Goal: Communication & Community: Answer question/provide support

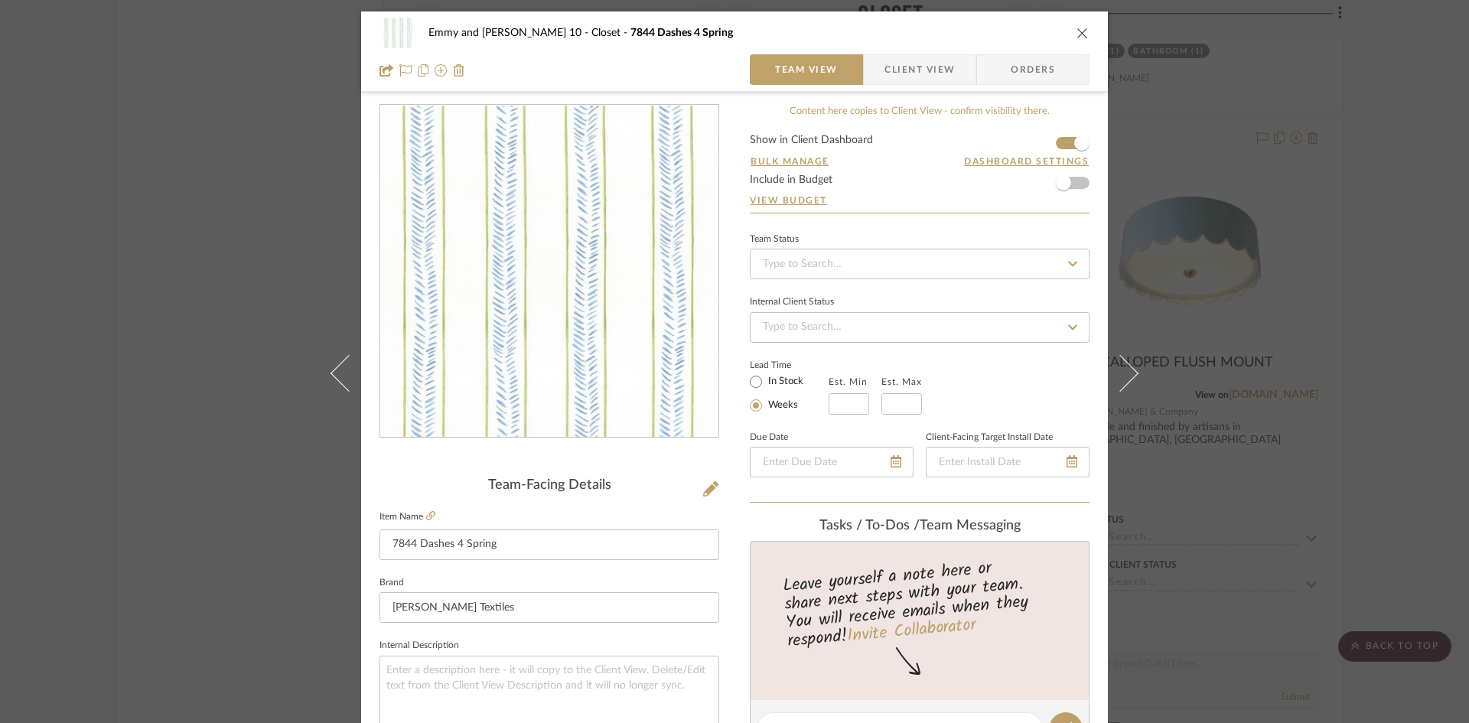
scroll to position [77, 0]
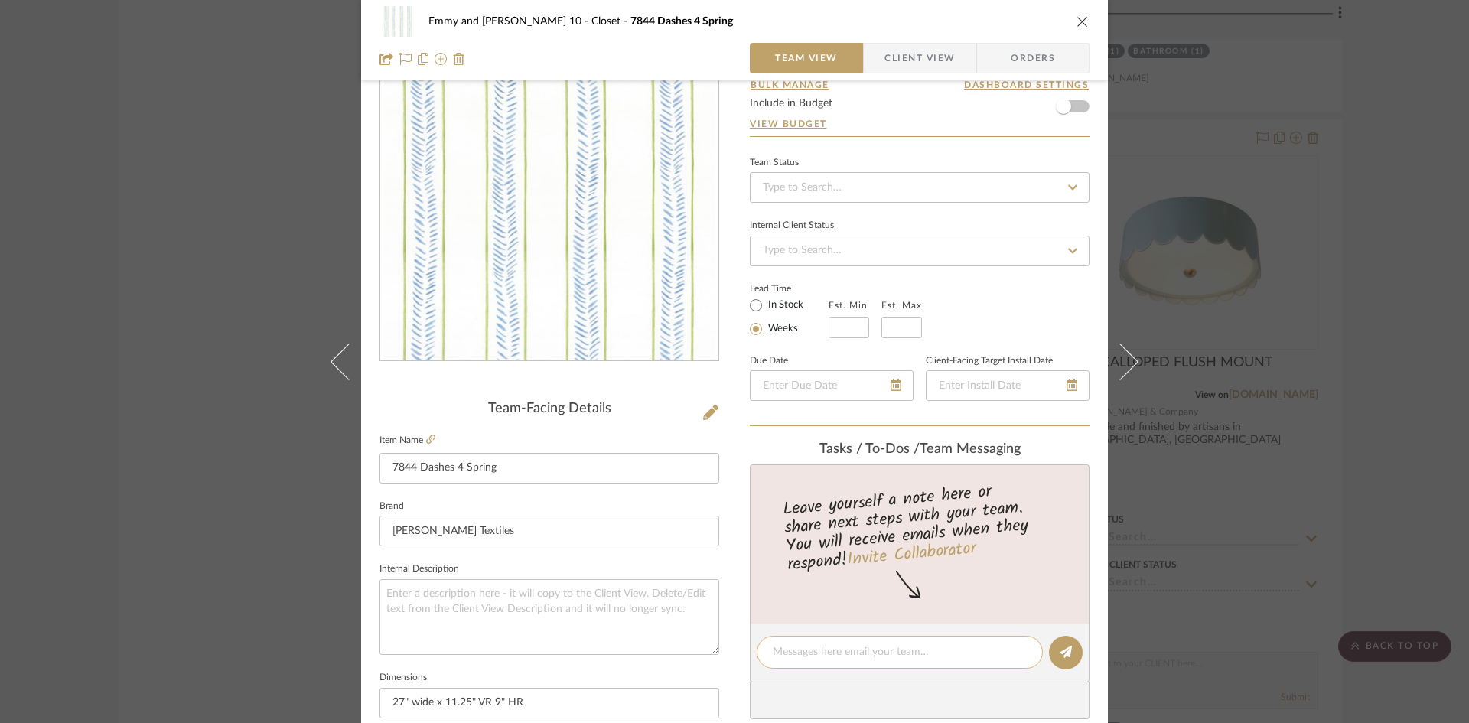
click at [815, 650] on textarea at bounding box center [900, 652] width 254 height 16
type textarea "$144/net per dbl roll of 9 yds. NO STOCK"
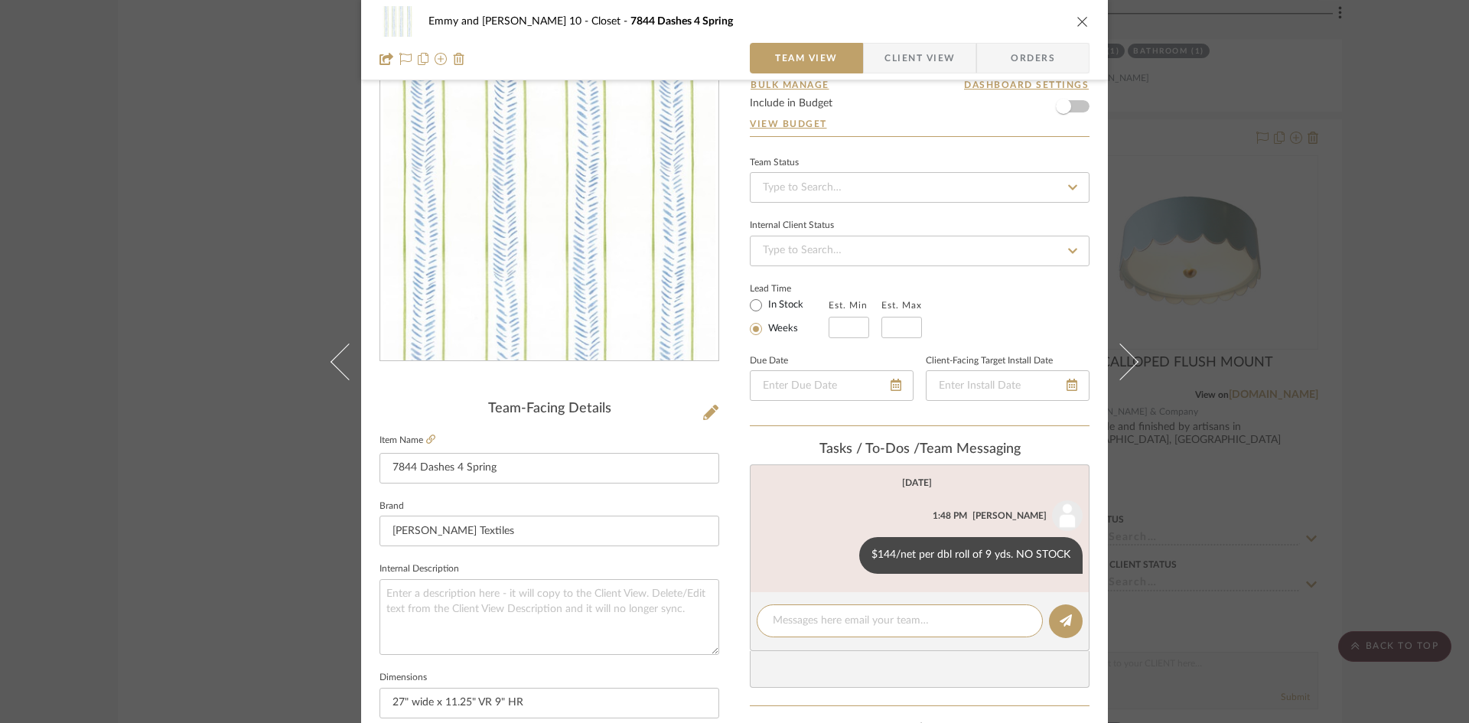
click at [1077, 21] on icon "close" at bounding box center [1083, 21] width 12 height 12
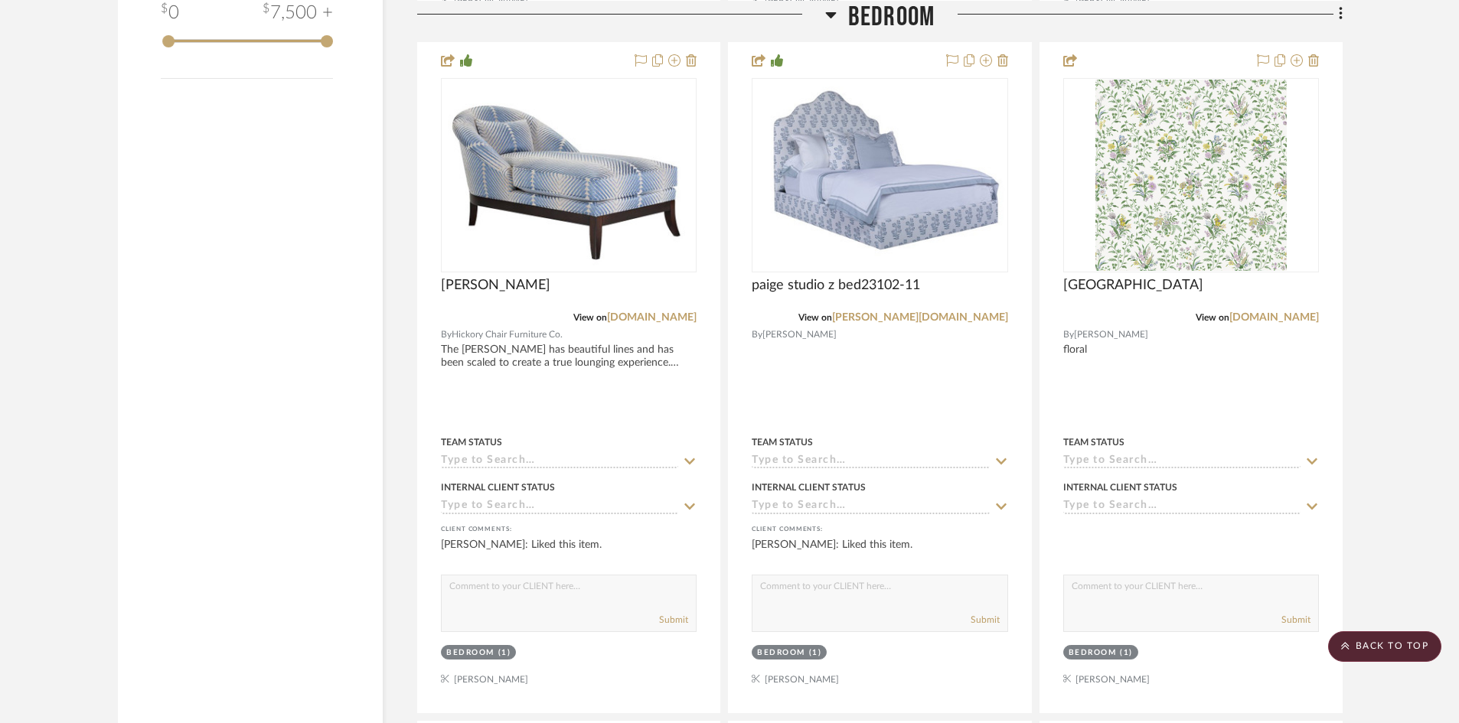
scroll to position [2438, 0]
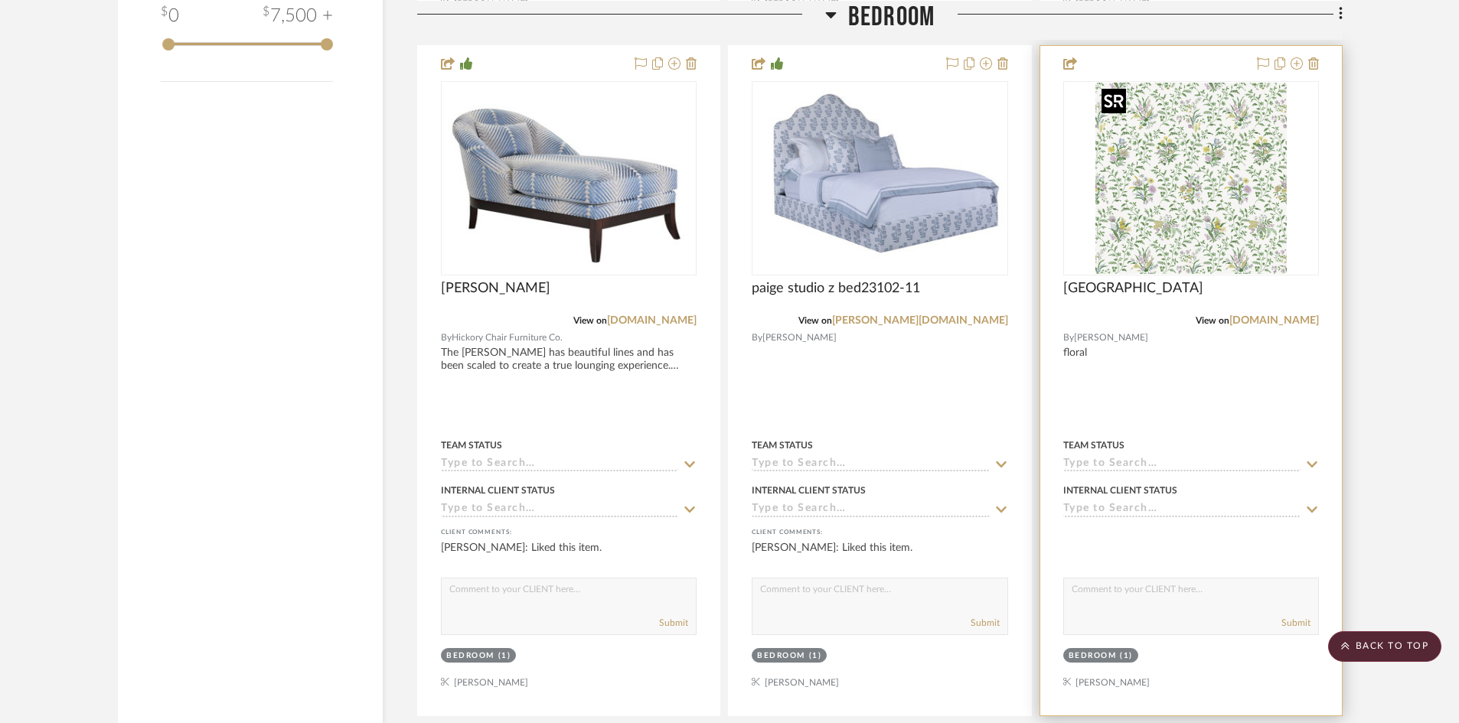
click at [1195, 231] on img "0" at bounding box center [1190, 178] width 191 height 191
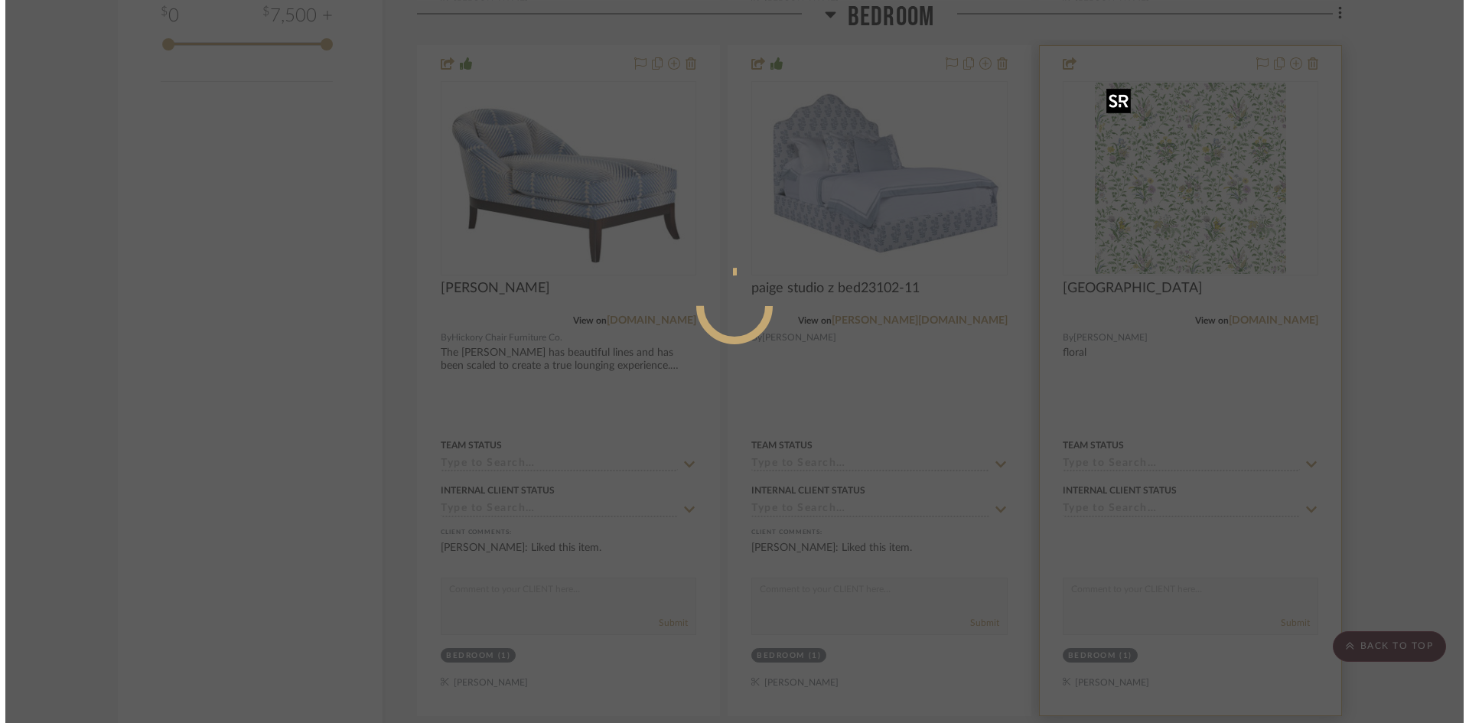
scroll to position [0, 0]
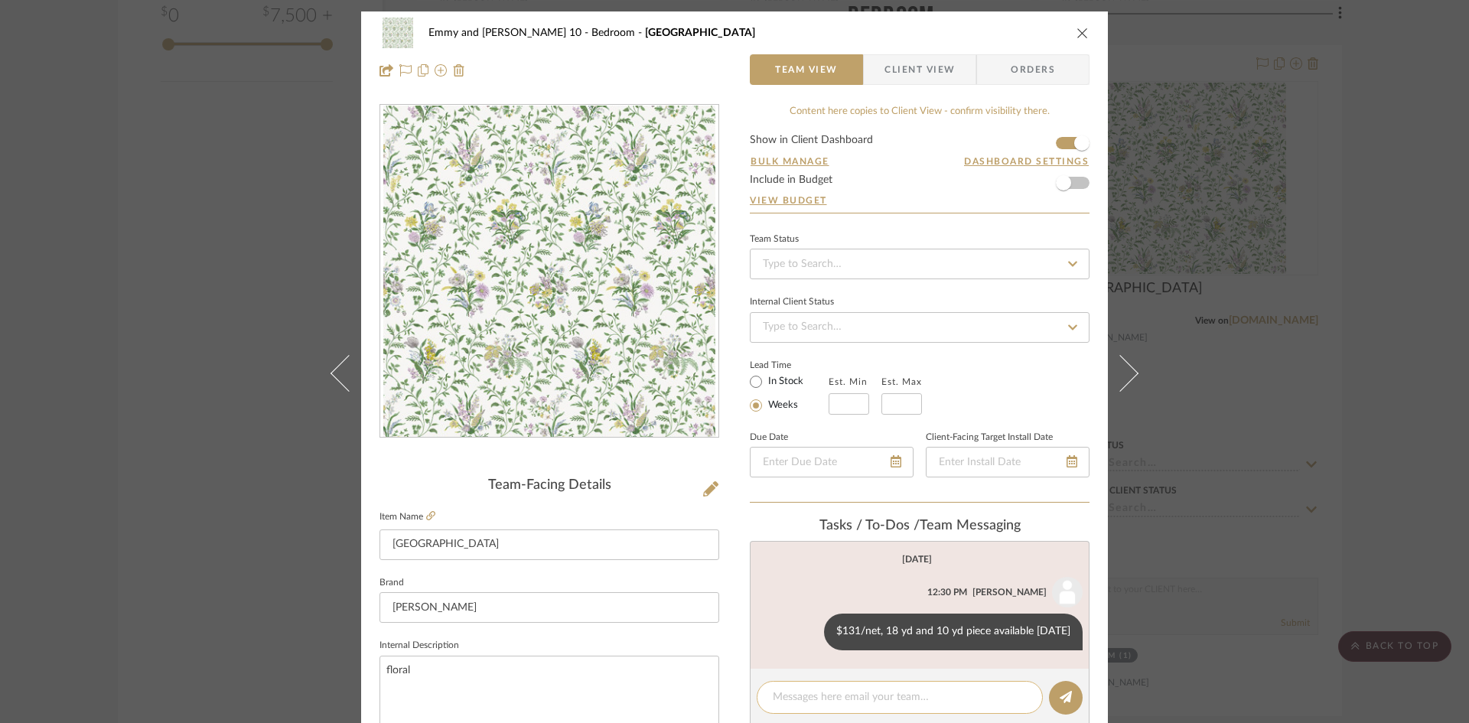
click at [847, 692] on textarea at bounding box center [900, 698] width 254 height 16
type textarea "8"
click at [816, 629] on button at bounding box center [810, 632] width 18 height 18
click at [760, 609] on span "Edit Message" at bounding box center [741, 613] width 63 height 13
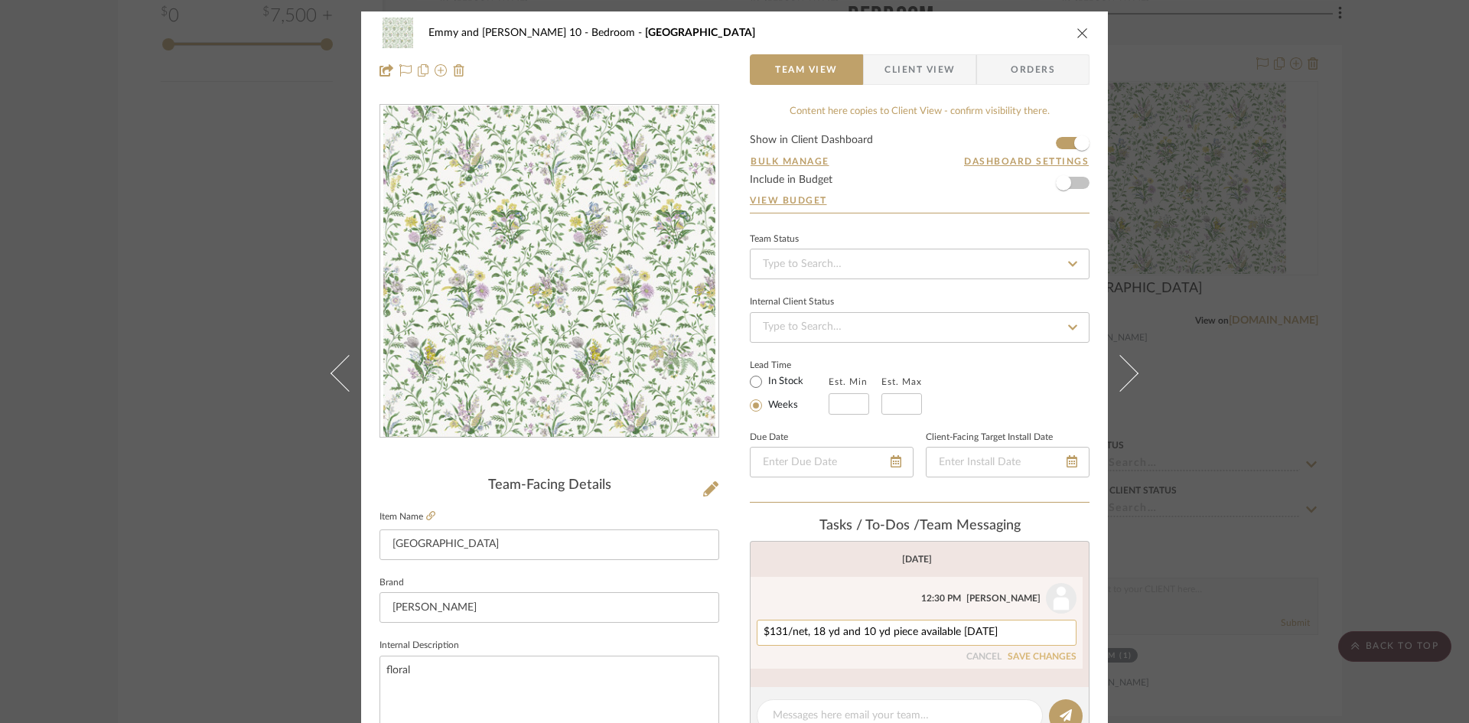
click at [1006, 631] on textarea "$131/net, 18 yd and 10 yd piece available [DATE]" at bounding box center [917, 633] width 306 height 12
click at [1043, 632] on textarea "$131/net, 18 yd and 10 yd piece available [DATE]. 8-10 weeks for new stock" at bounding box center [917, 639] width 306 height 24
type textarea "$131/net, 18 yd and 10 yd piece available [DATE]. 8-10 weeks from pre paid orde…"
click at [1049, 669] on button "SAVE CHANGES" at bounding box center [1042, 669] width 69 height 11
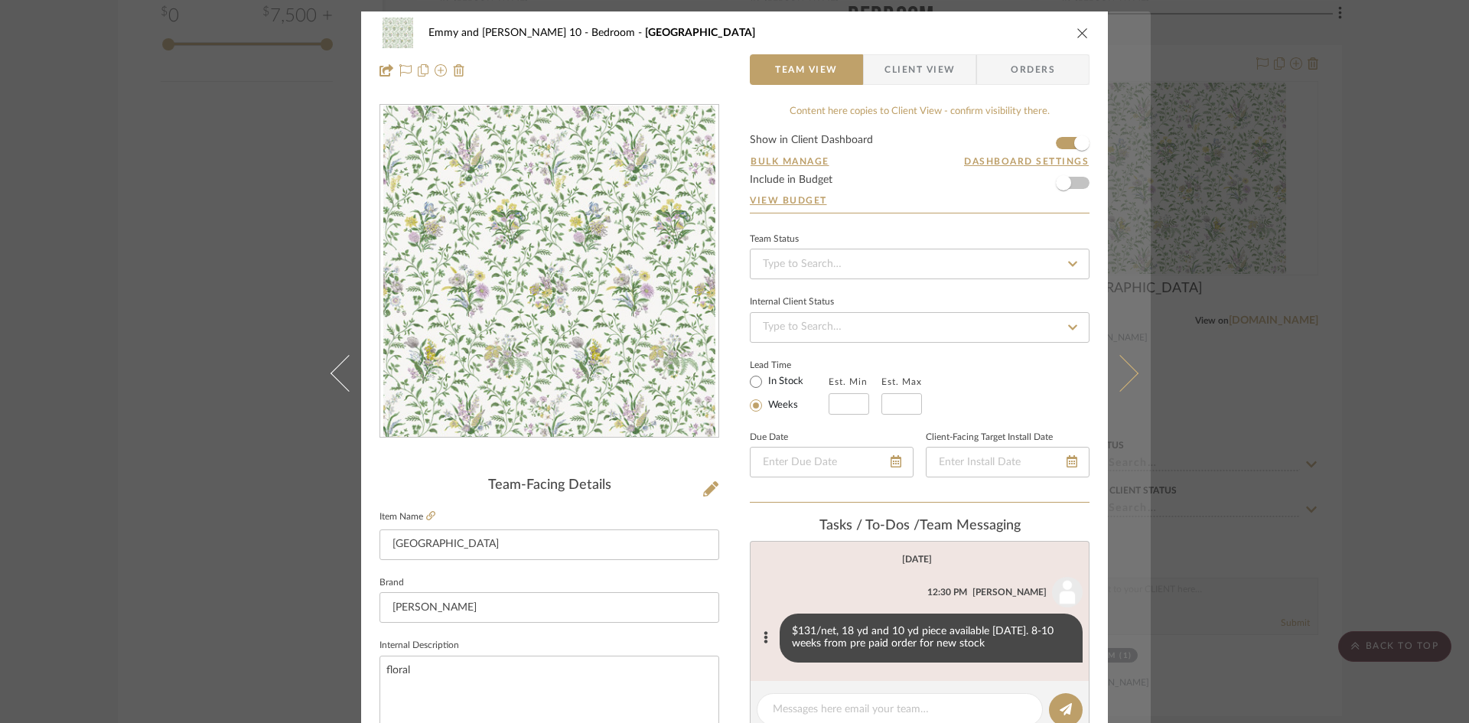
click at [1123, 373] on icon at bounding box center [1120, 372] width 37 height 37
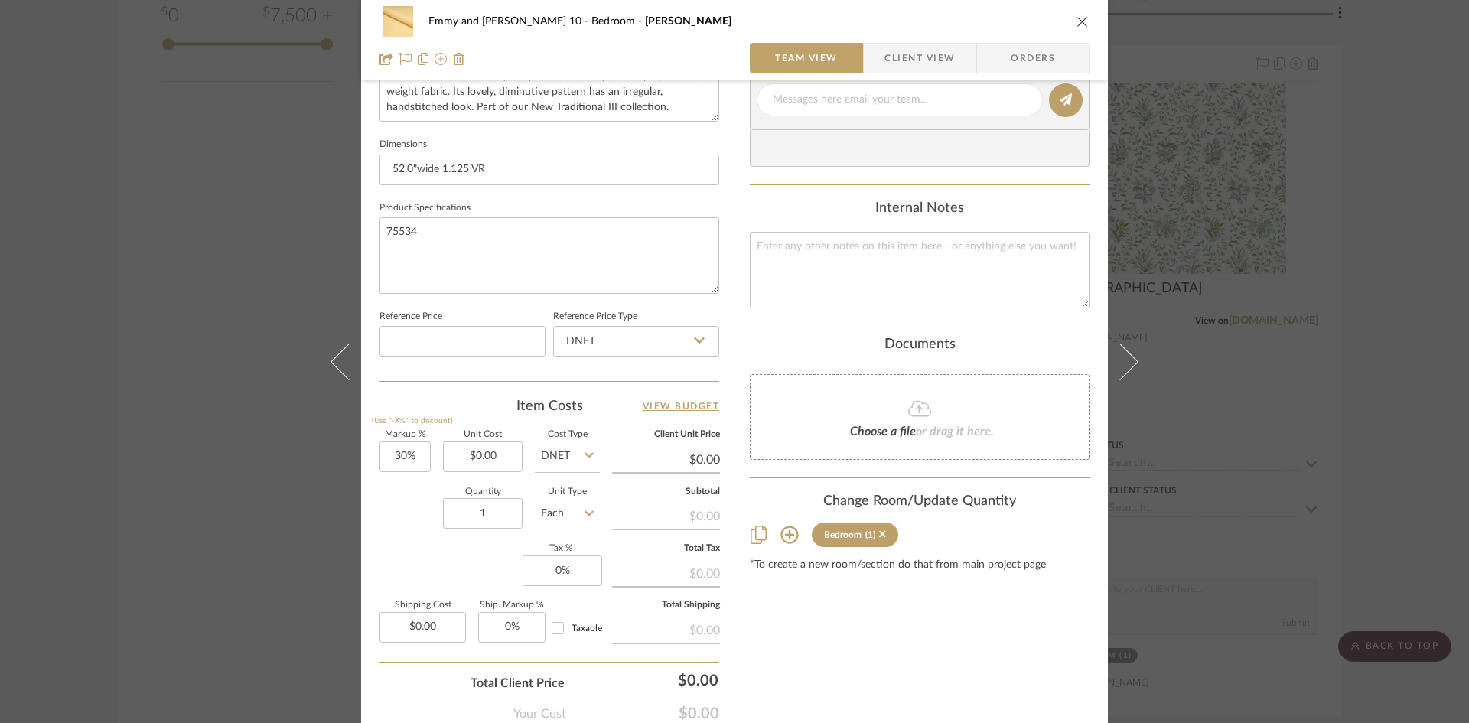
scroll to position [702, 0]
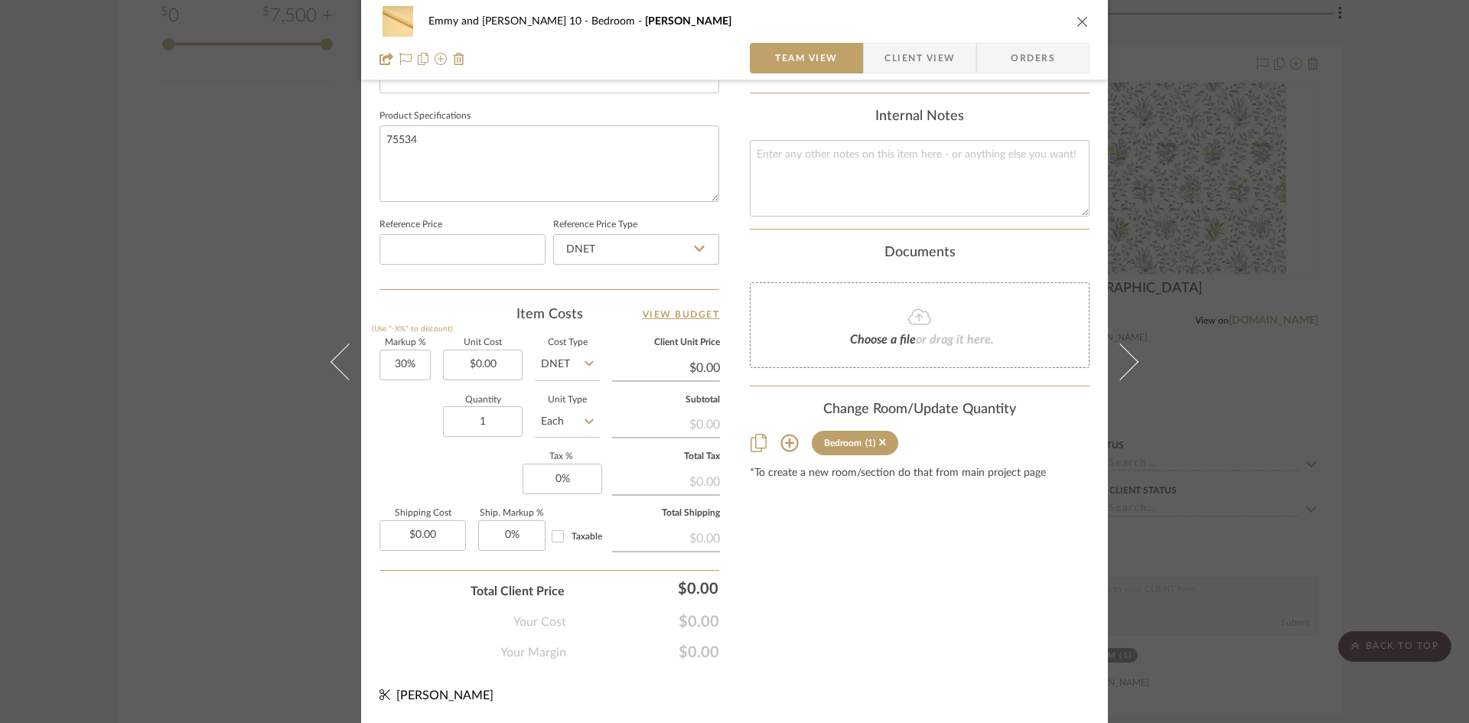
click at [1077, 18] on icon "close" at bounding box center [1083, 21] width 12 height 12
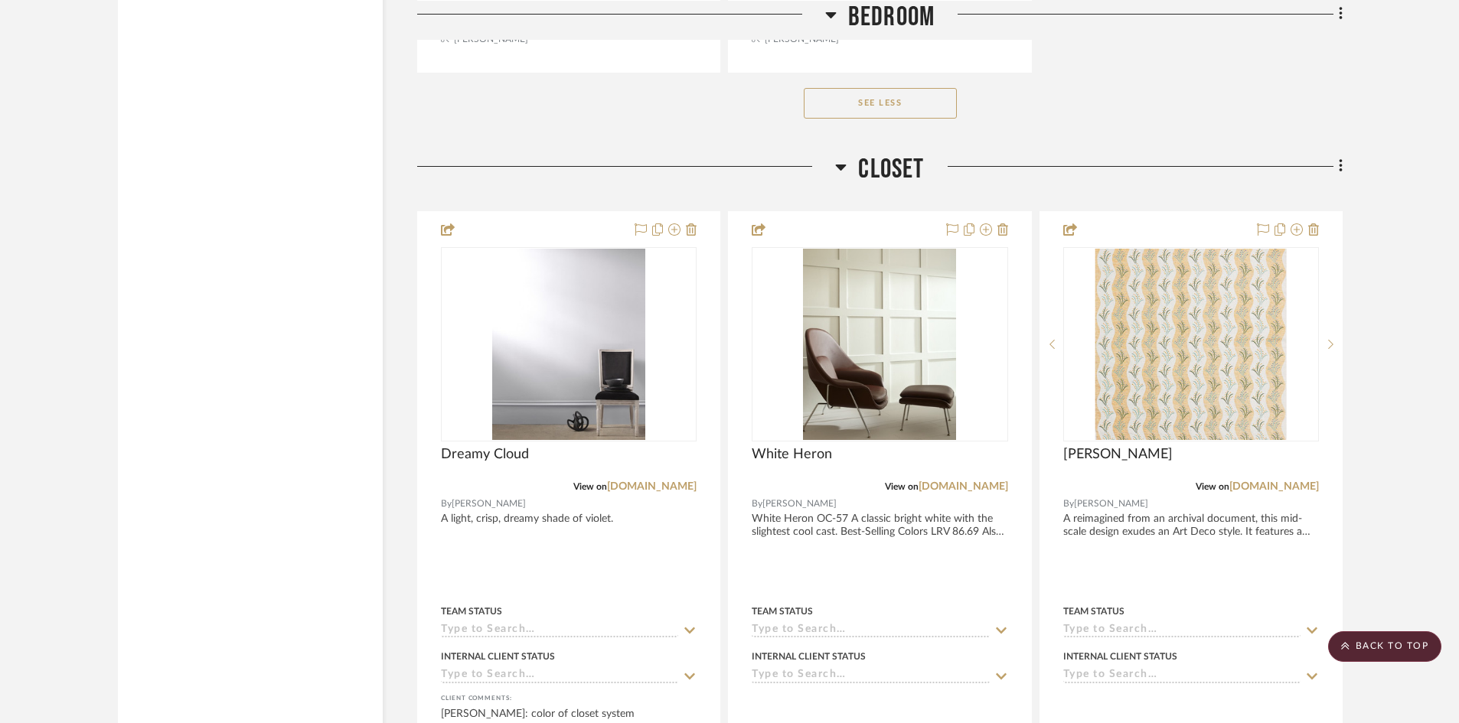
scroll to position [5959, 0]
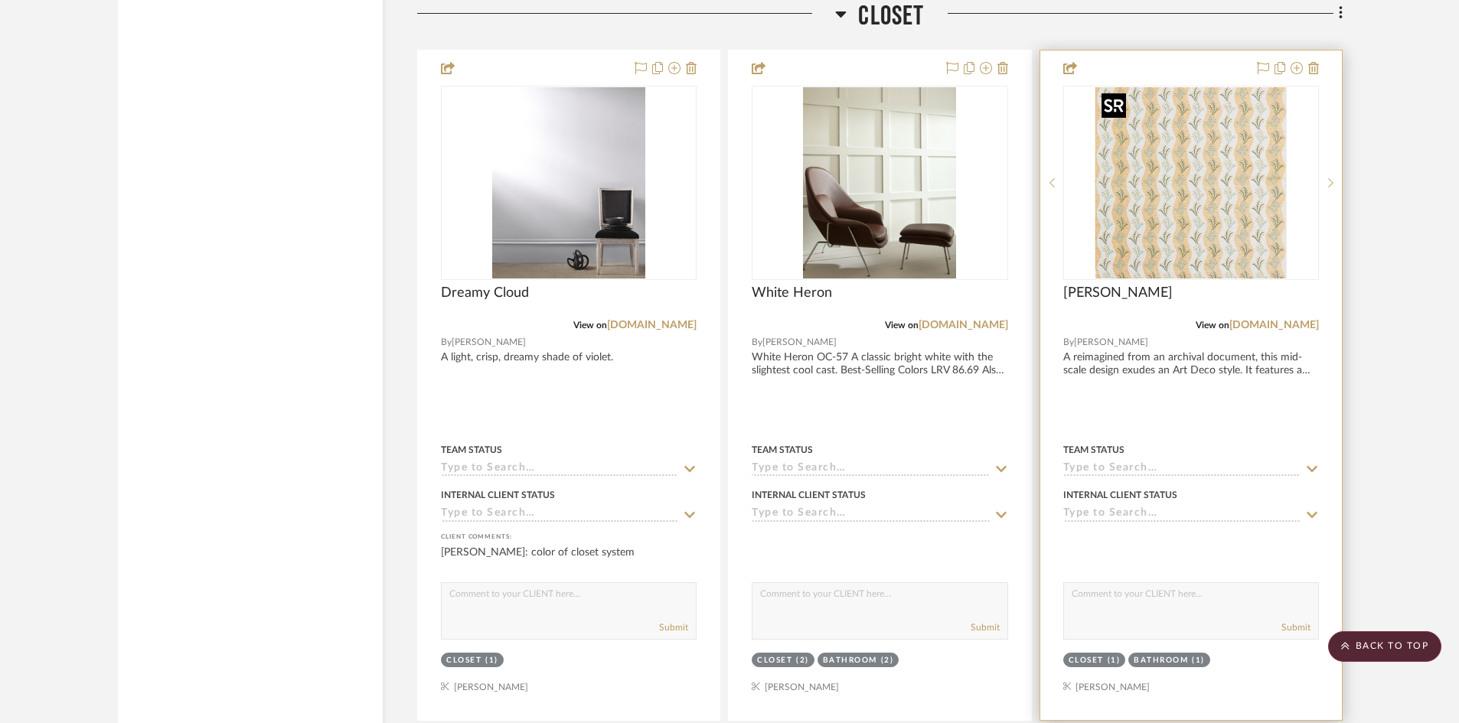
click at [1163, 201] on img "0" at bounding box center [1190, 182] width 191 height 191
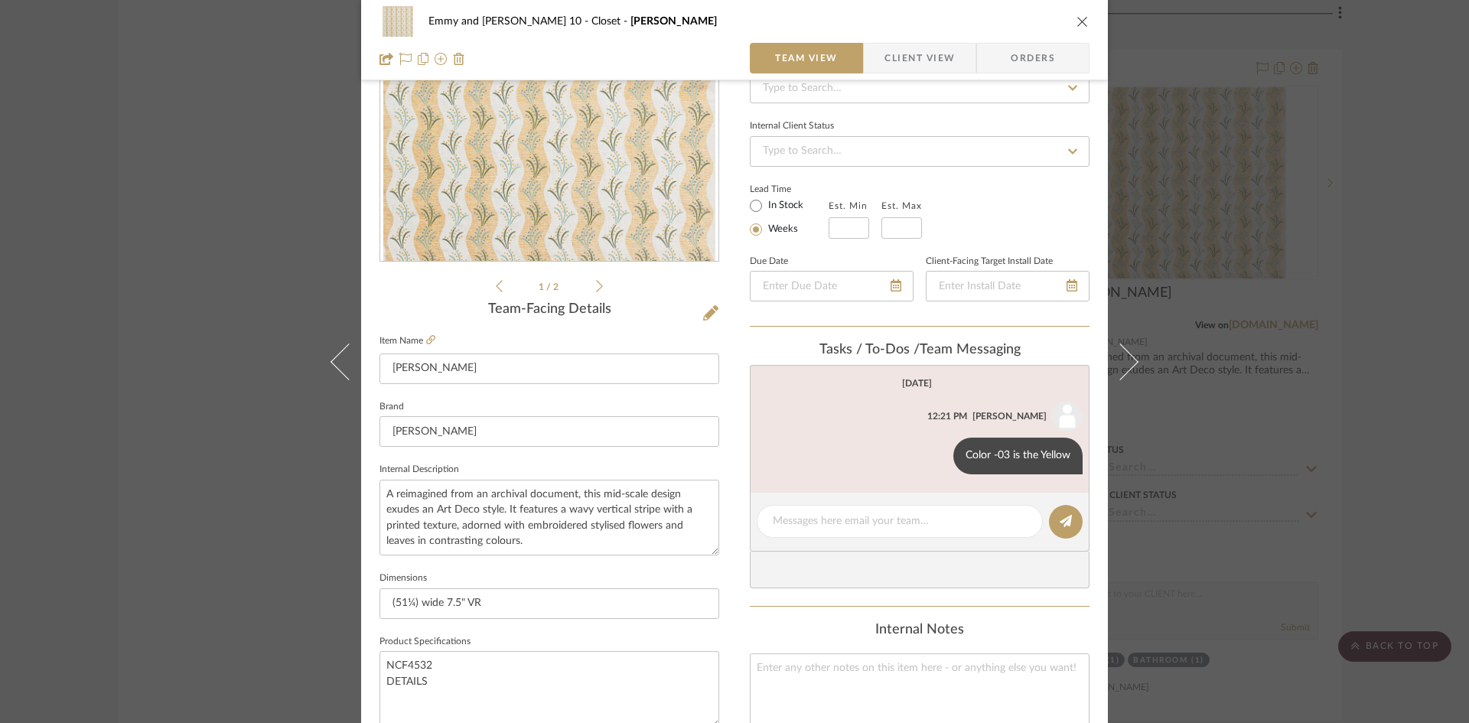
scroll to position [230, 0]
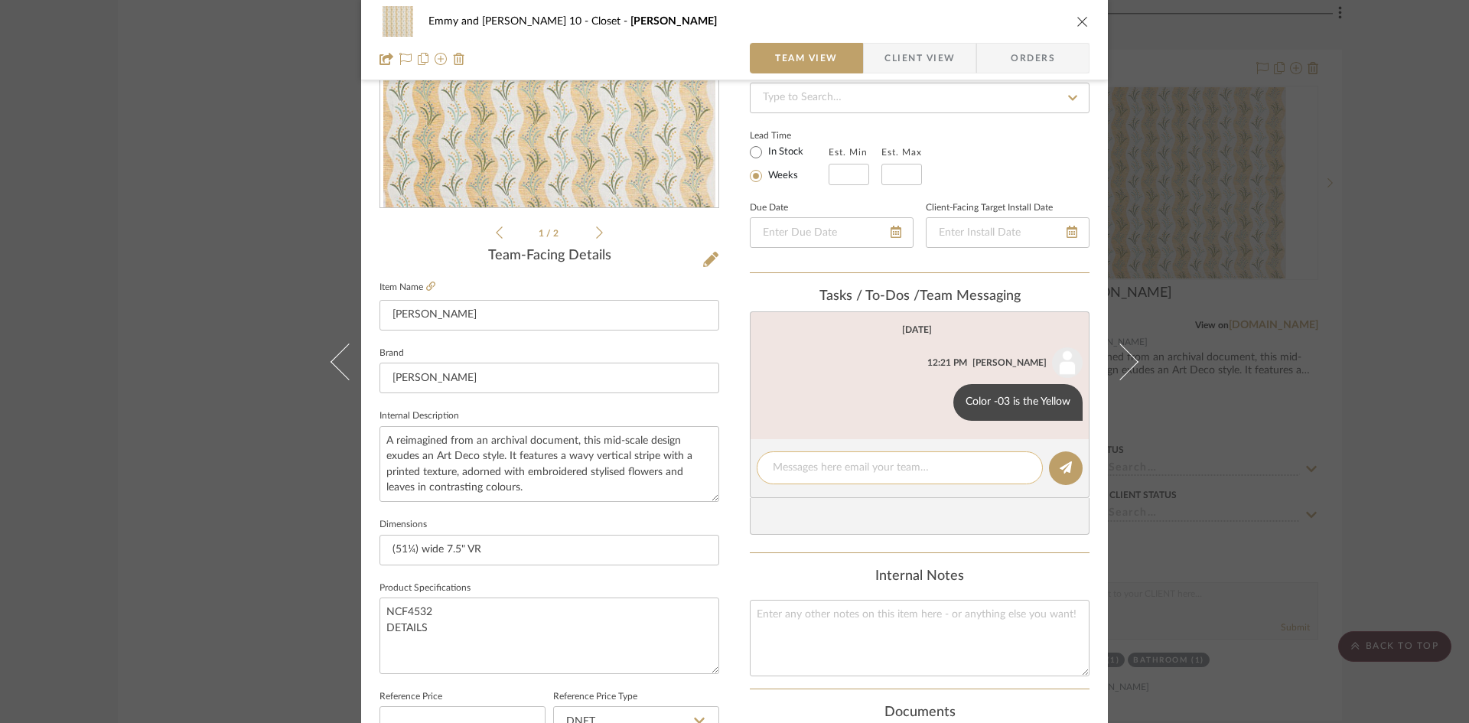
click at [857, 475] on textarea at bounding box center [900, 468] width 254 height 16
type textarea "8"
click at [938, 401] on icon at bounding box center [940, 402] width 4 height 12
click at [883, 380] on span "Edit Message" at bounding box center [861, 383] width 63 height 13
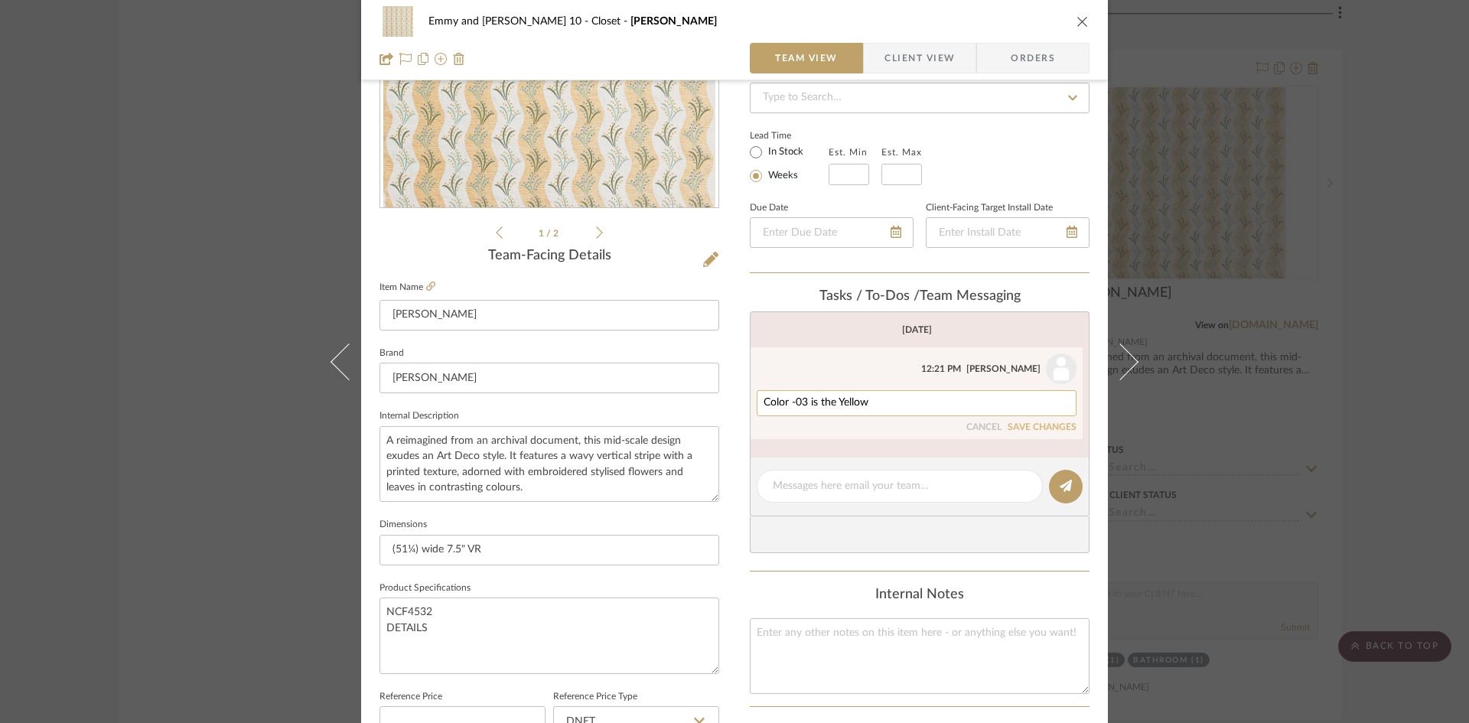
click at [873, 406] on textarea "Color -03 is the Yellow" at bounding box center [917, 403] width 306 height 12
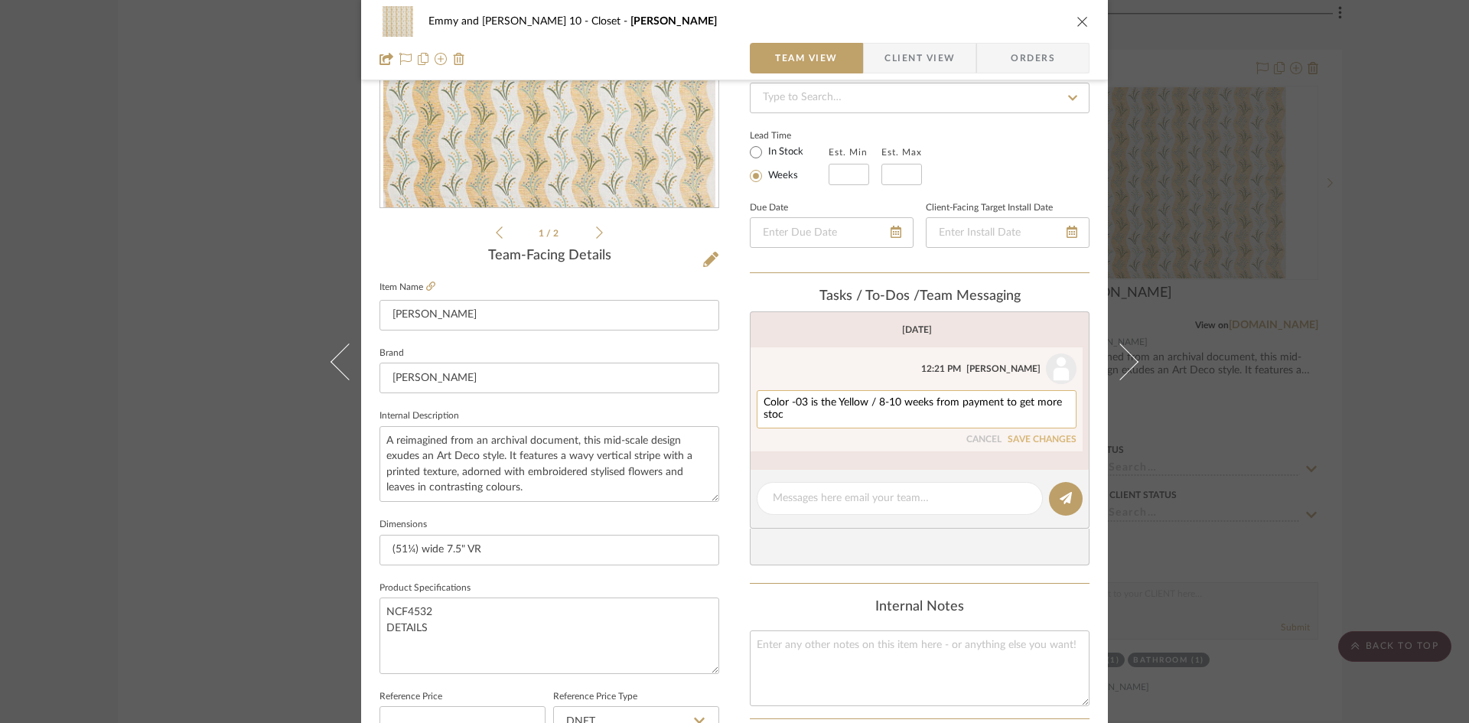
type textarea "Color -03 is the Yellow / 8-10 weeks from payment to get more stock"
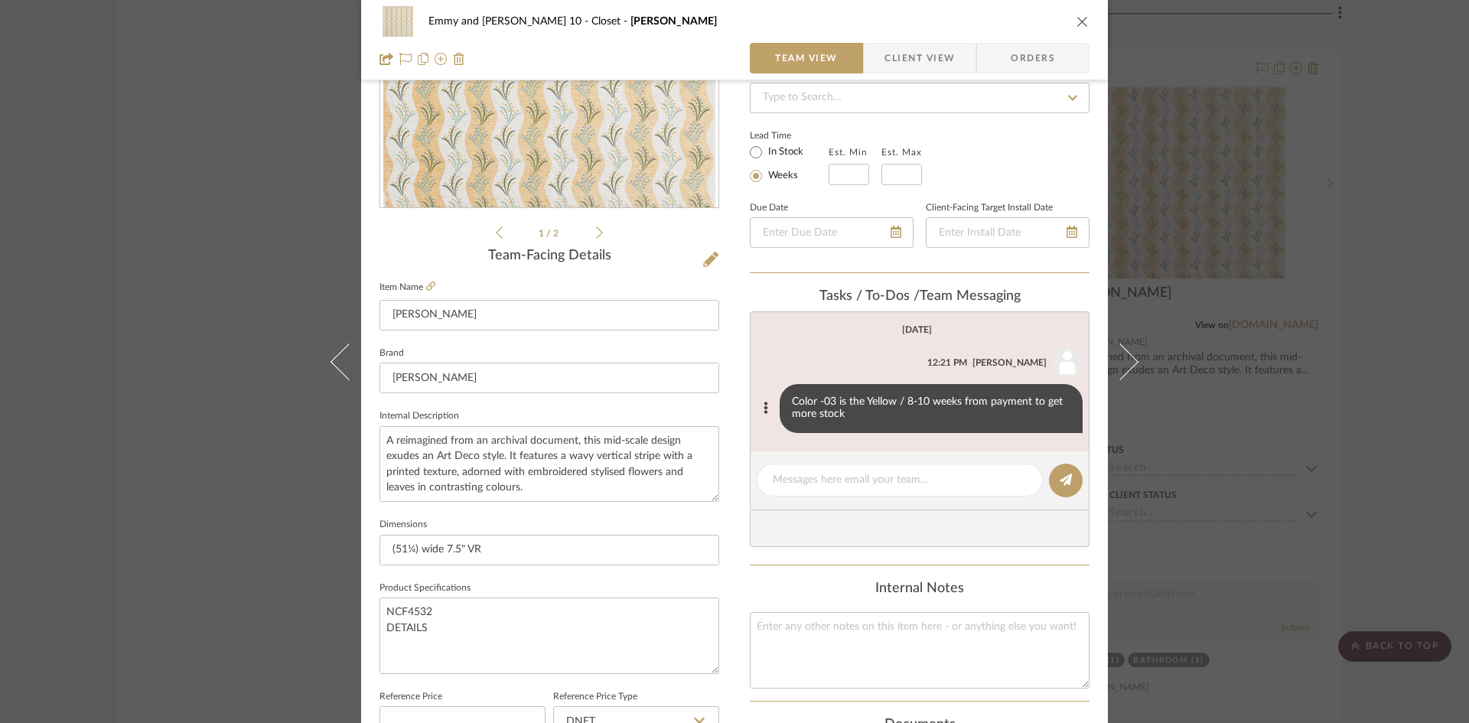
click at [1077, 20] on icon "close" at bounding box center [1083, 21] width 12 height 12
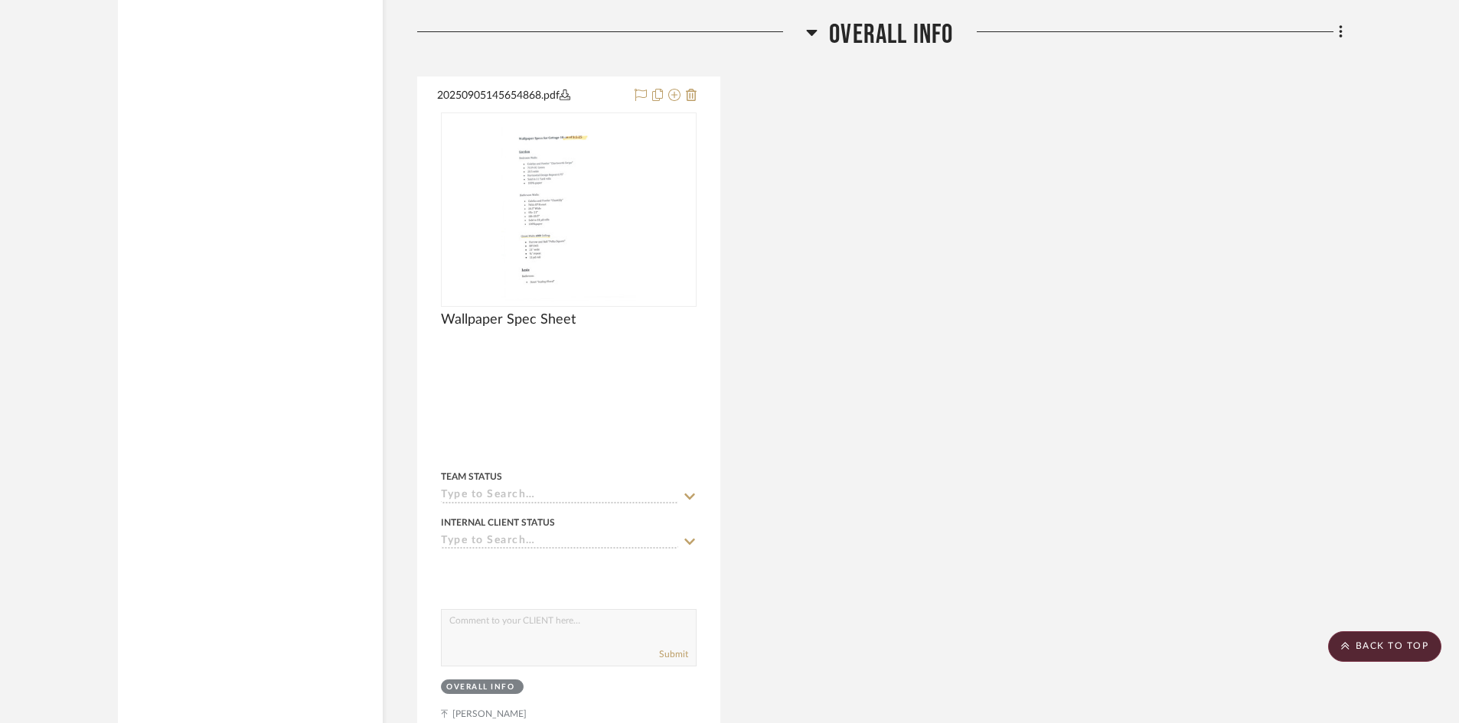
scroll to position [11164, 0]
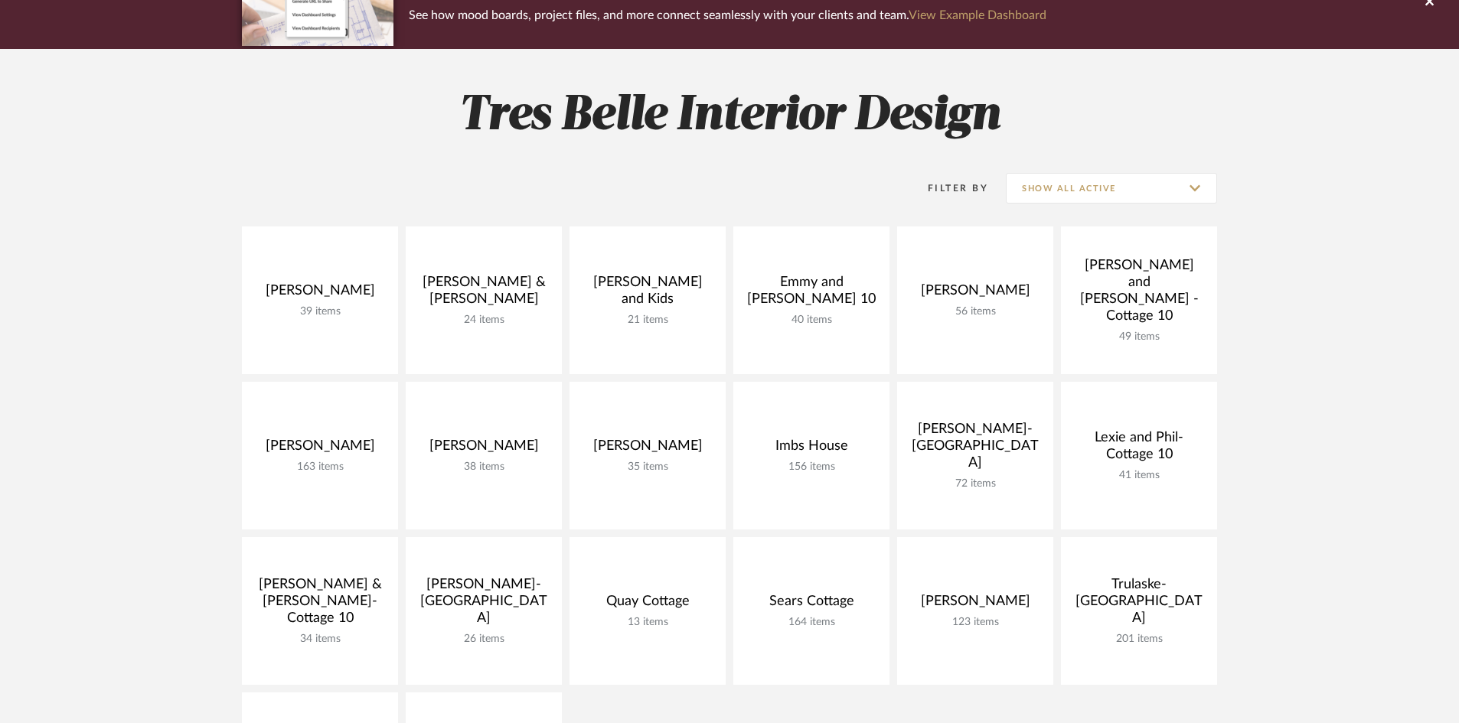
scroll to position [165, 0]
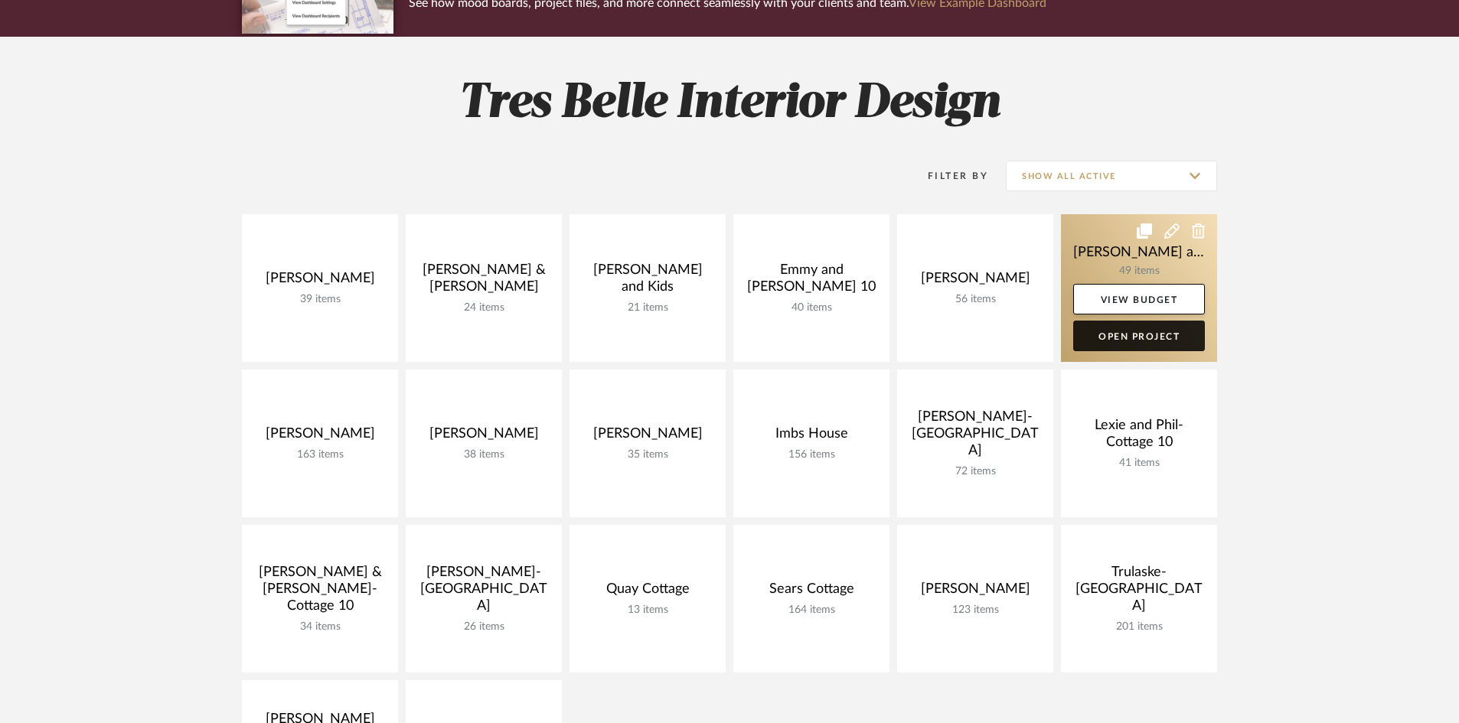
click at [1138, 338] on link "Open Project" at bounding box center [1139, 336] width 132 height 31
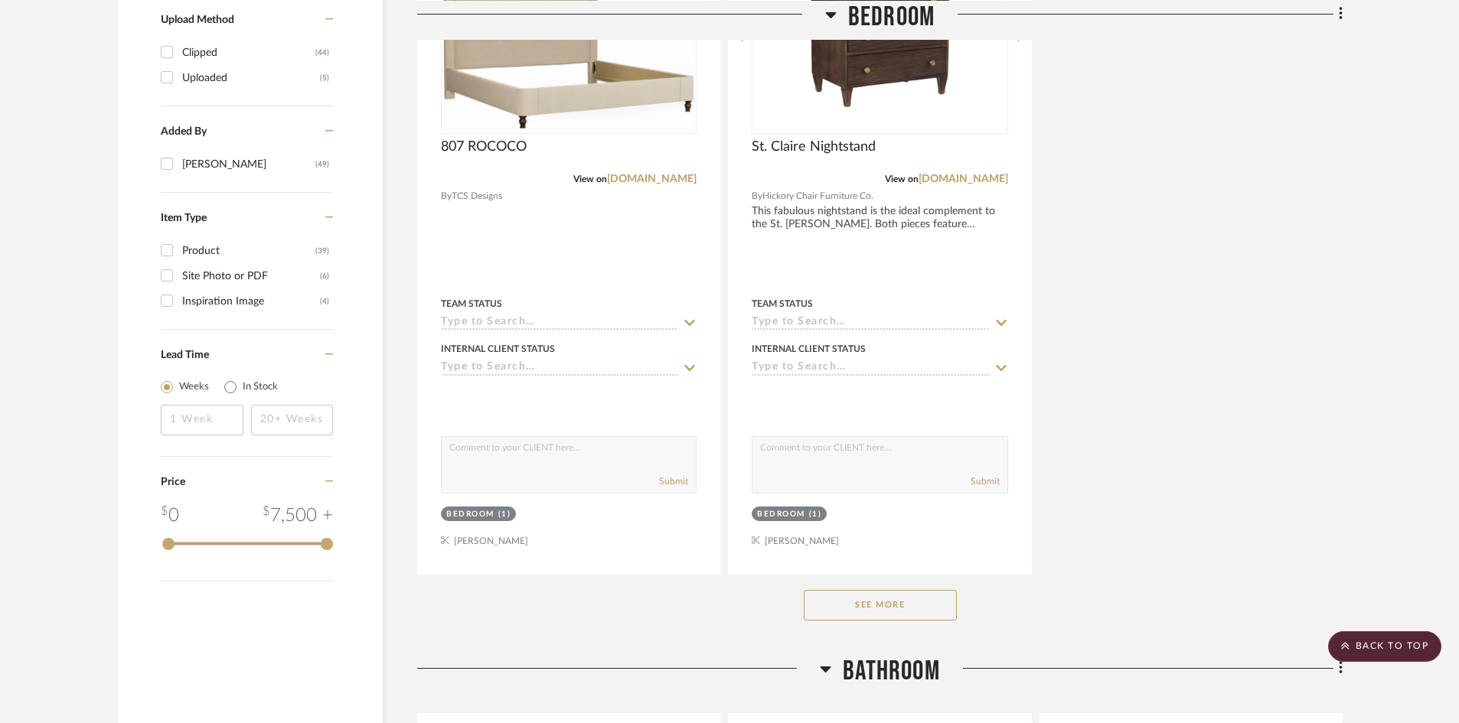
scroll to position [1990, 0]
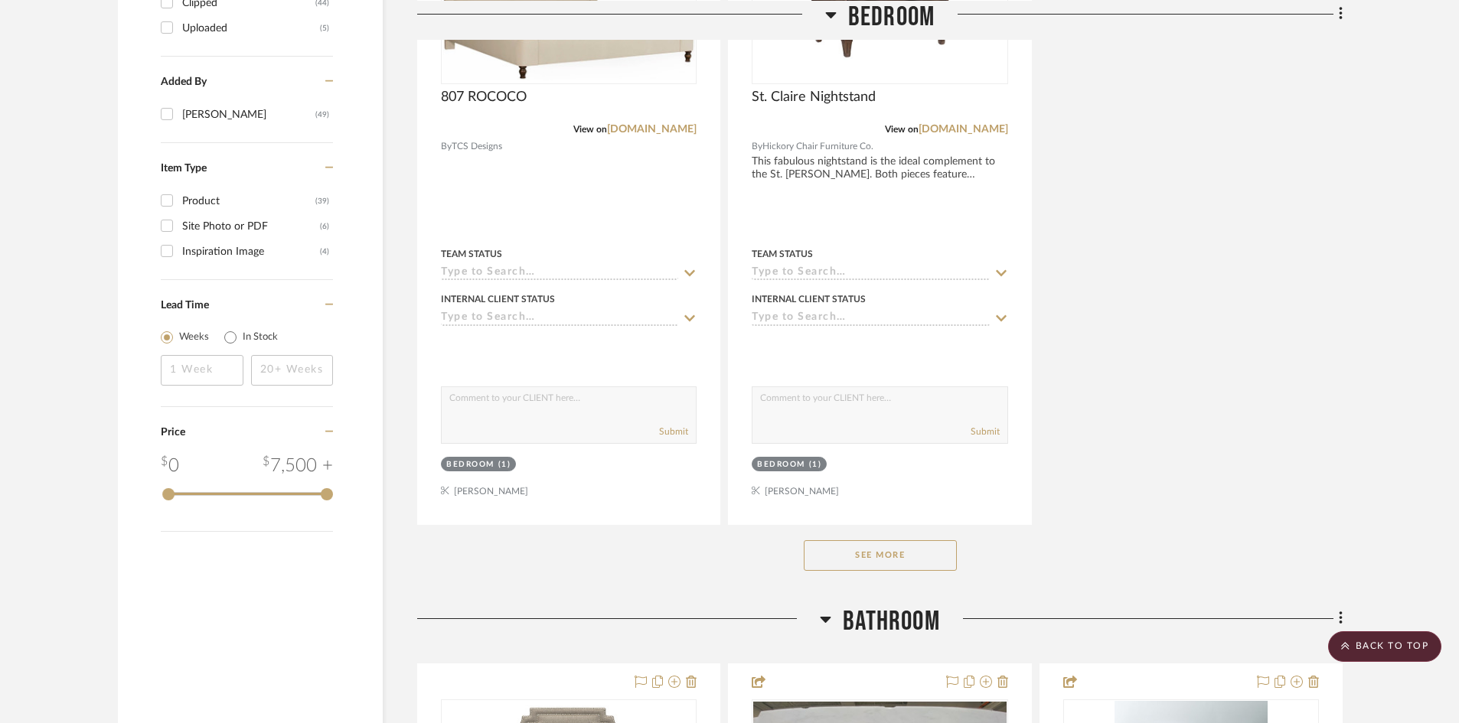
click at [814, 540] on button "See More" at bounding box center [880, 555] width 153 height 31
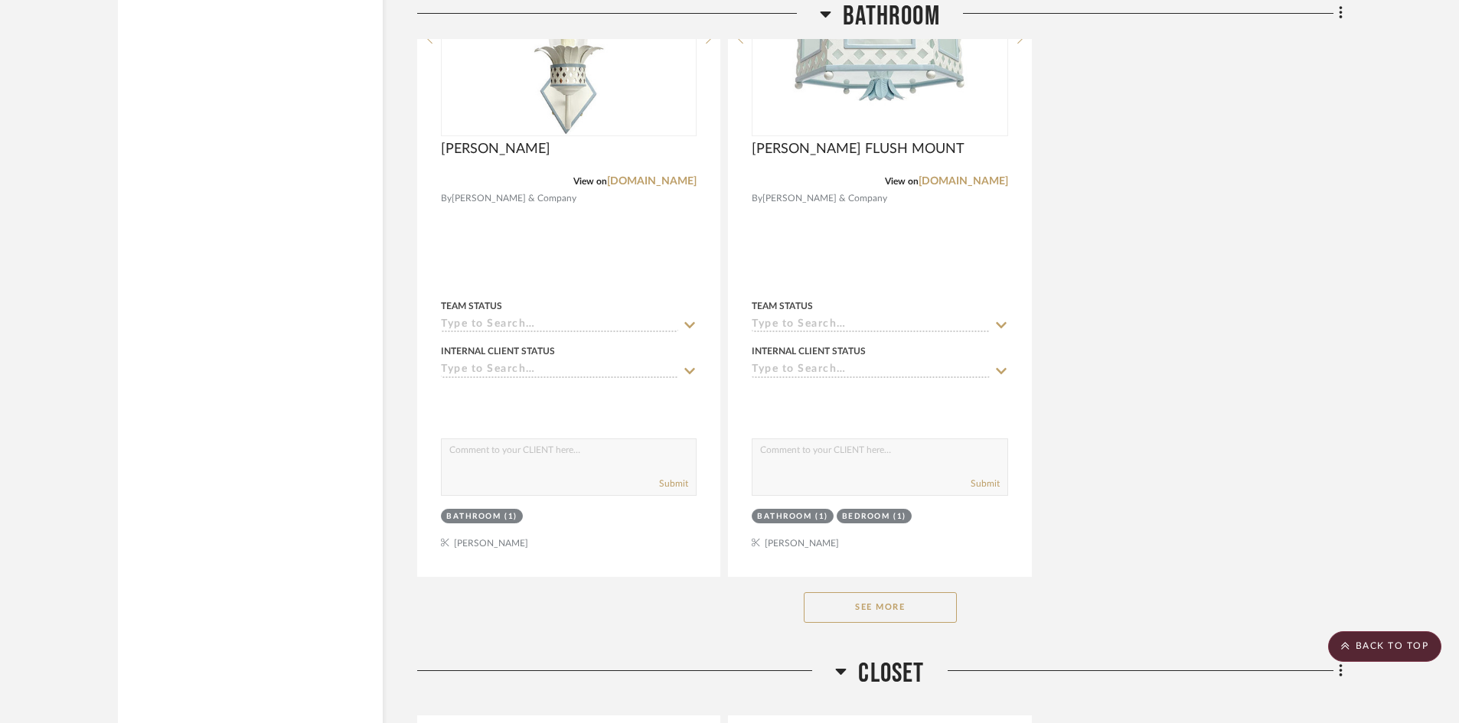
scroll to position [8878, 0]
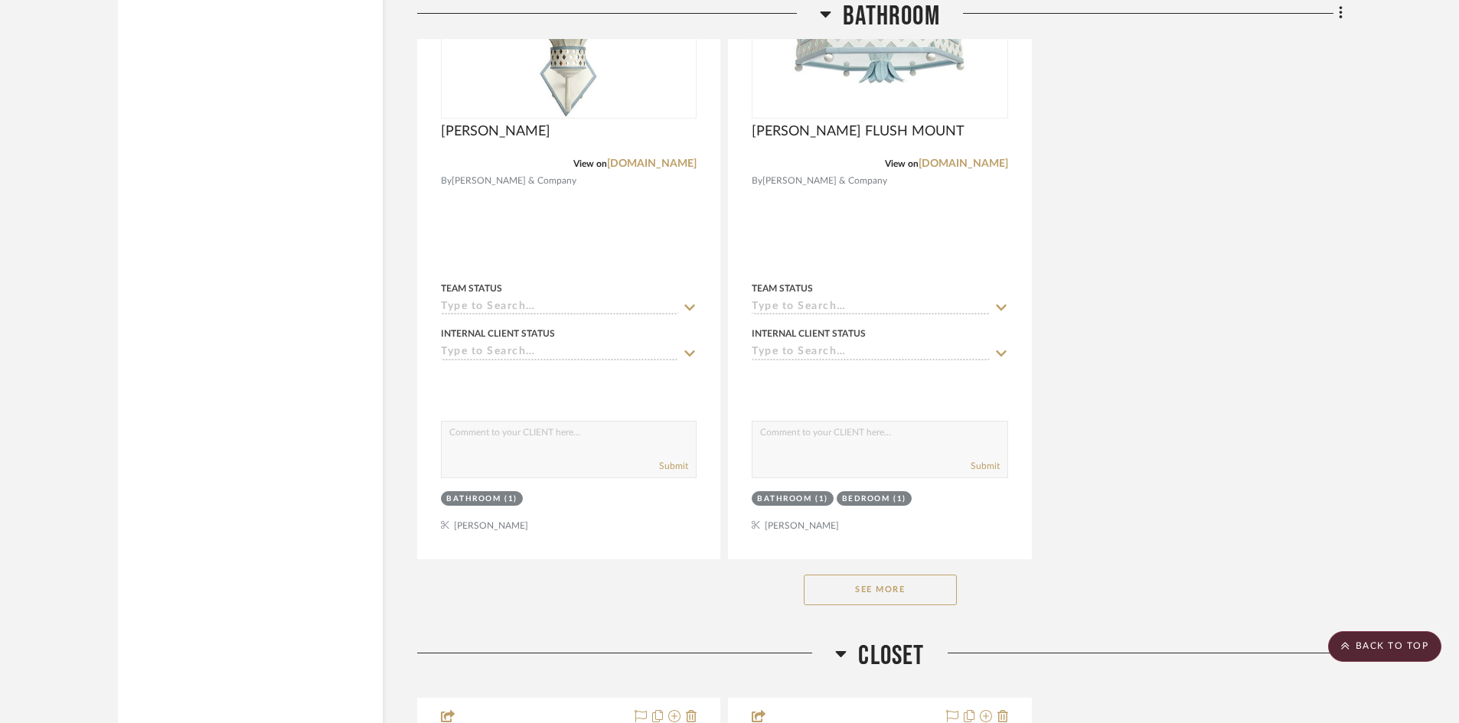
click at [865, 575] on button "See More" at bounding box center [880, 590] width 153 height 31
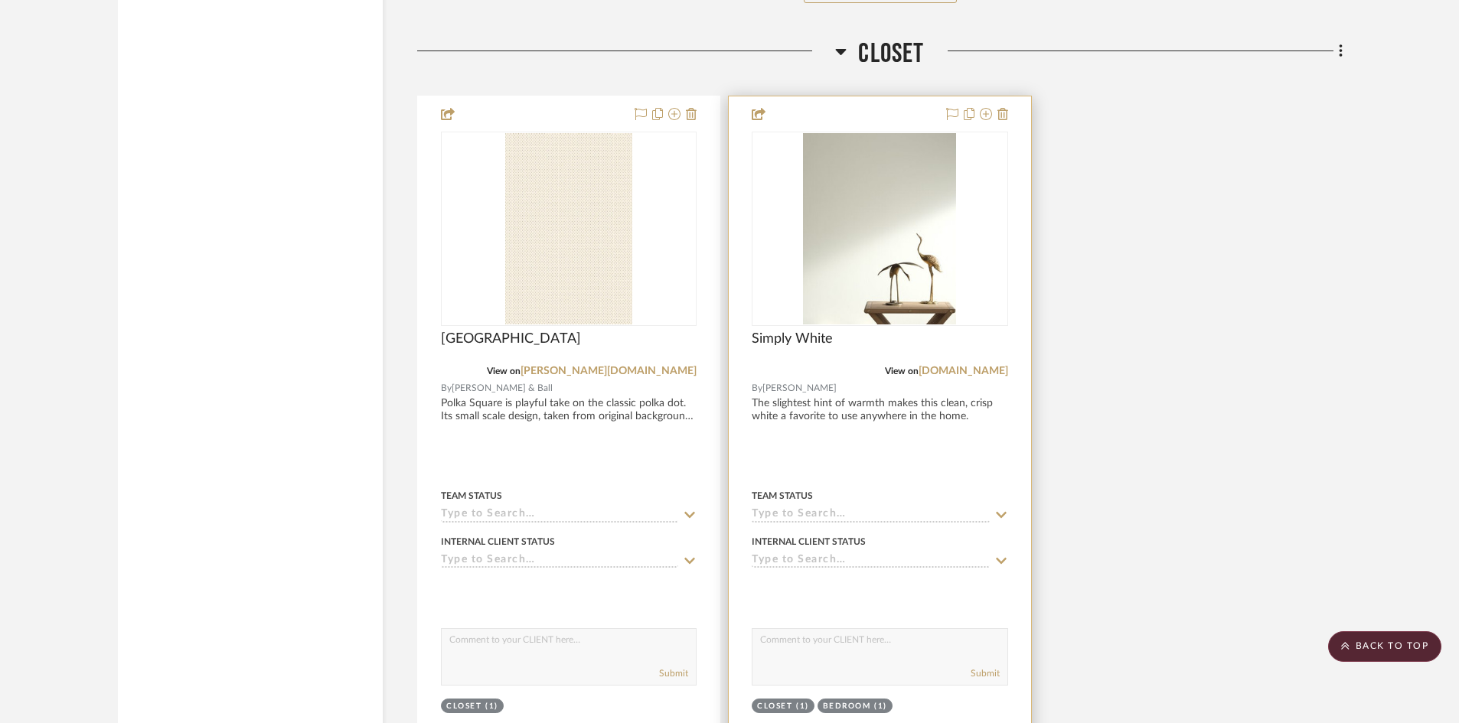
scroll to position [12524, 0]
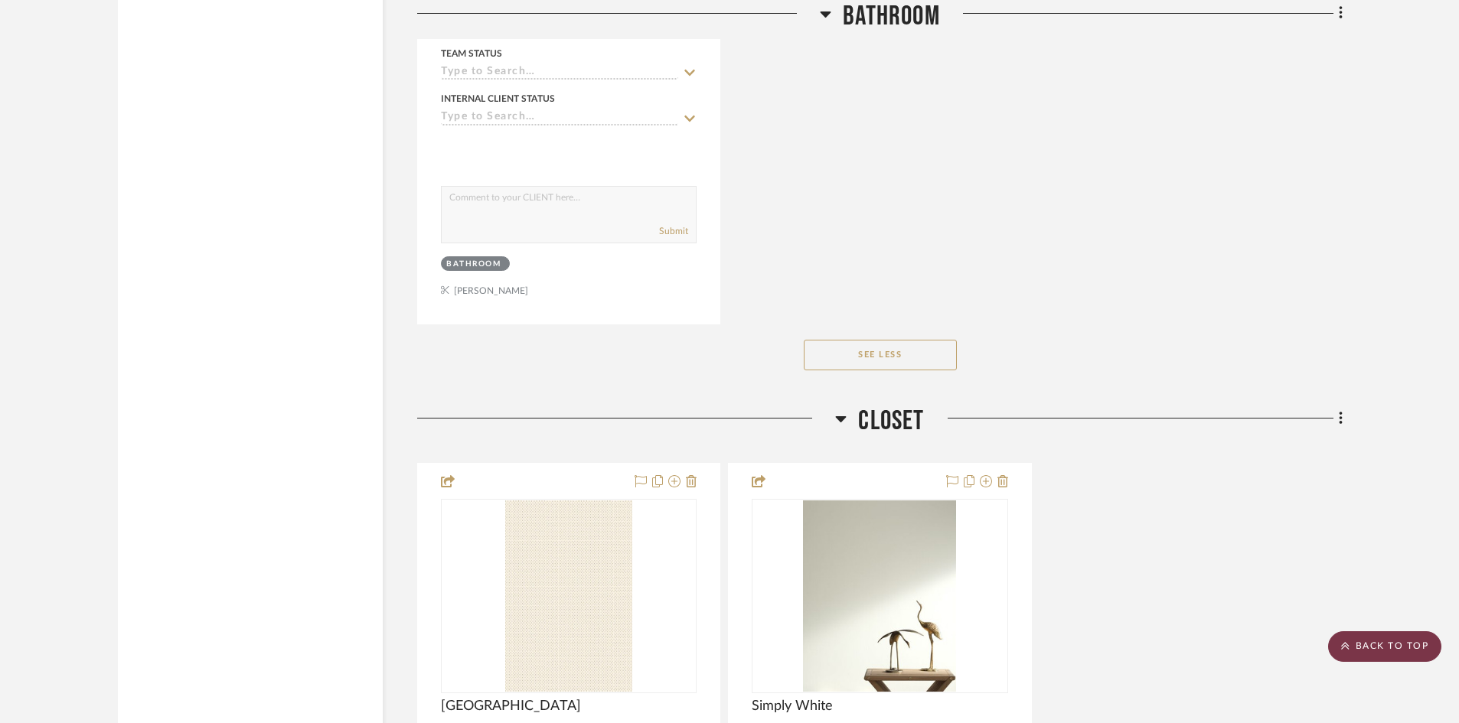
click at [1384, 651] on scroll-to-top-button "BACK TO TOP" at bounding box center [1384, 646] width 113 height 31
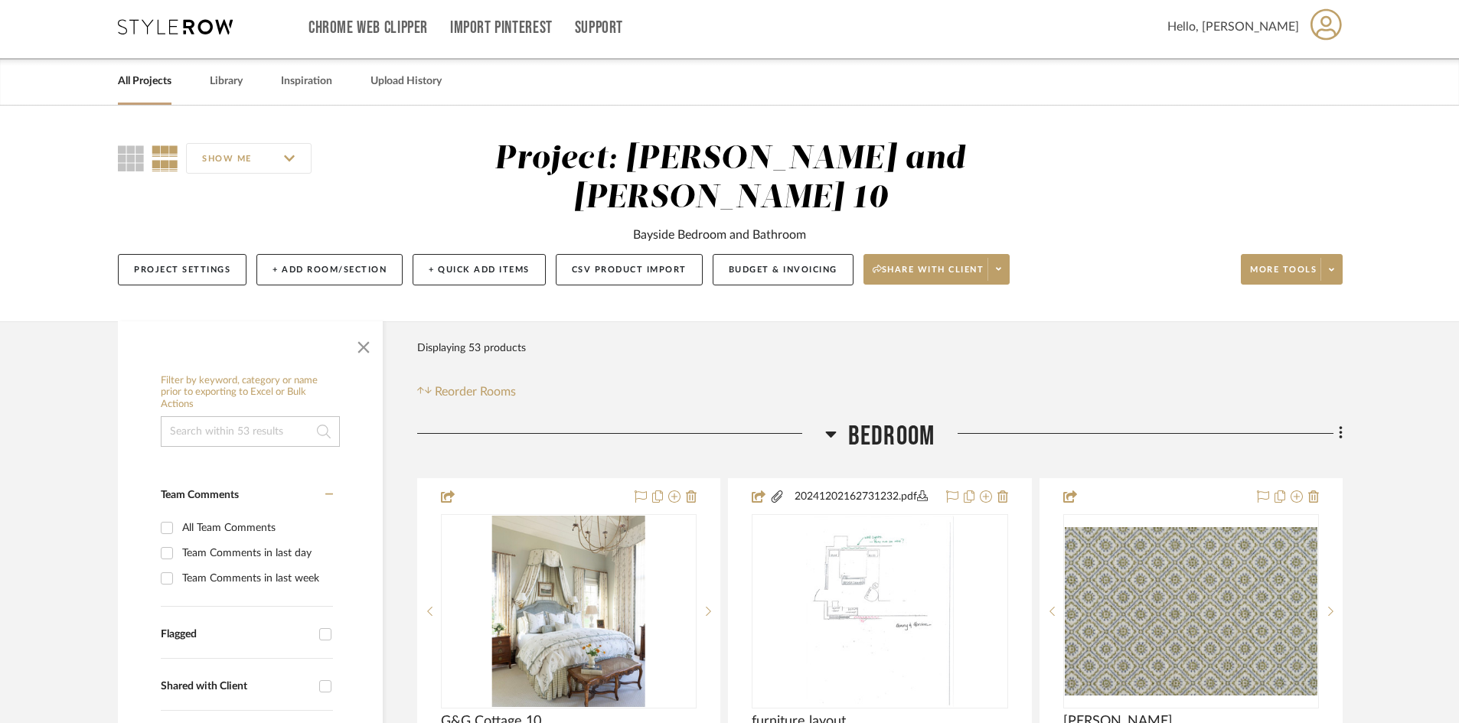
scroll to position [0, 0]
